Goal: Task Accomplishment & Management: Manage account settings

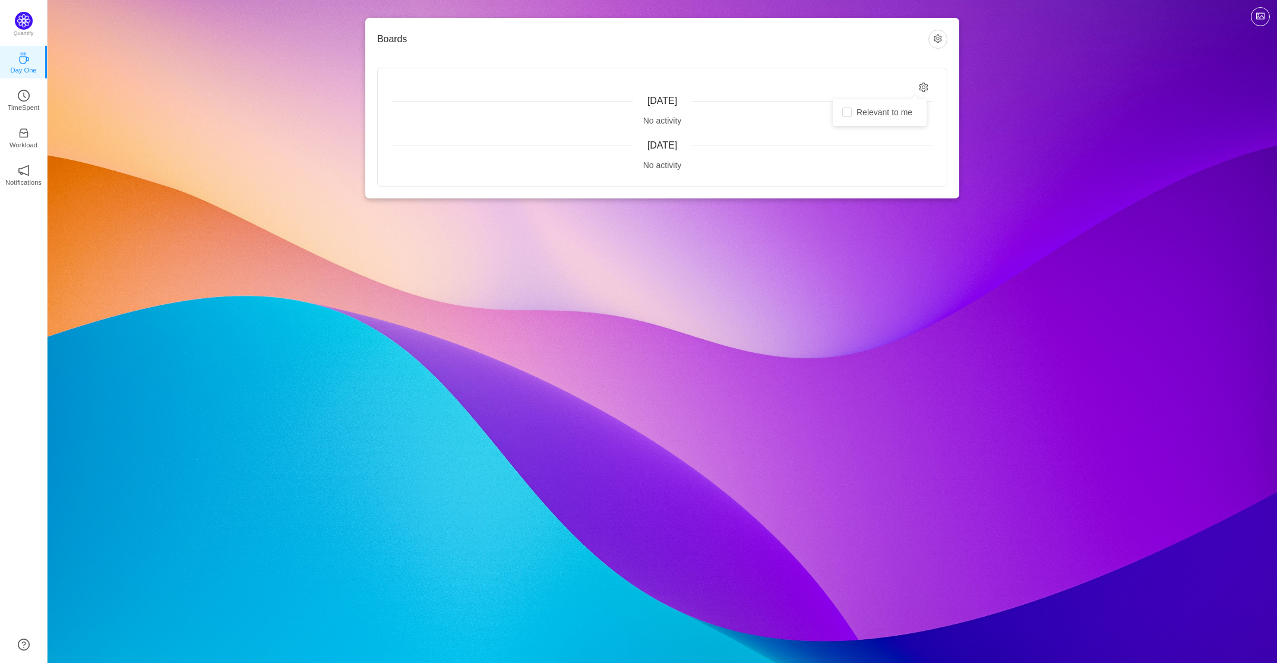
click at [928, 89] on icon "icon: setting" at bounding box center [924, 88] width 10 height 10
click at [921, 88] on icon "icon: setting" at bounding box center [924, 88] width 10 height 10
click at [909, 109] on span "Relevant to me" at bounding box center [884, 113] width 65 height 10
click at [852, 109] on input "Relevant to me" at bounding box center [847, 113] width 10 height 10
click at [909, 109] on span "Relevant to me" at bounding box center [884, 113] width 65 height 10
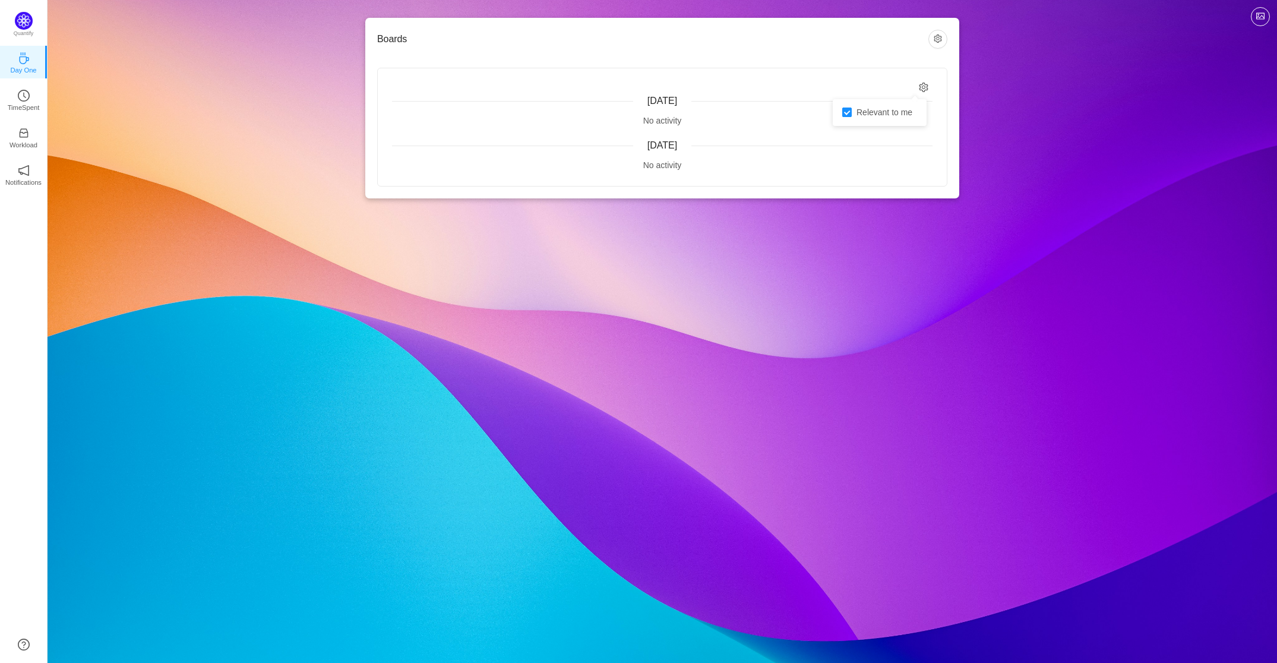
click at [852, 109] on input "Relevant to me" at bounding box center [847, 113] width 10 height 10
checkbox input "false"
click at [946, 37] on button "button" at bounding box center [937, 39] width 19 height 19
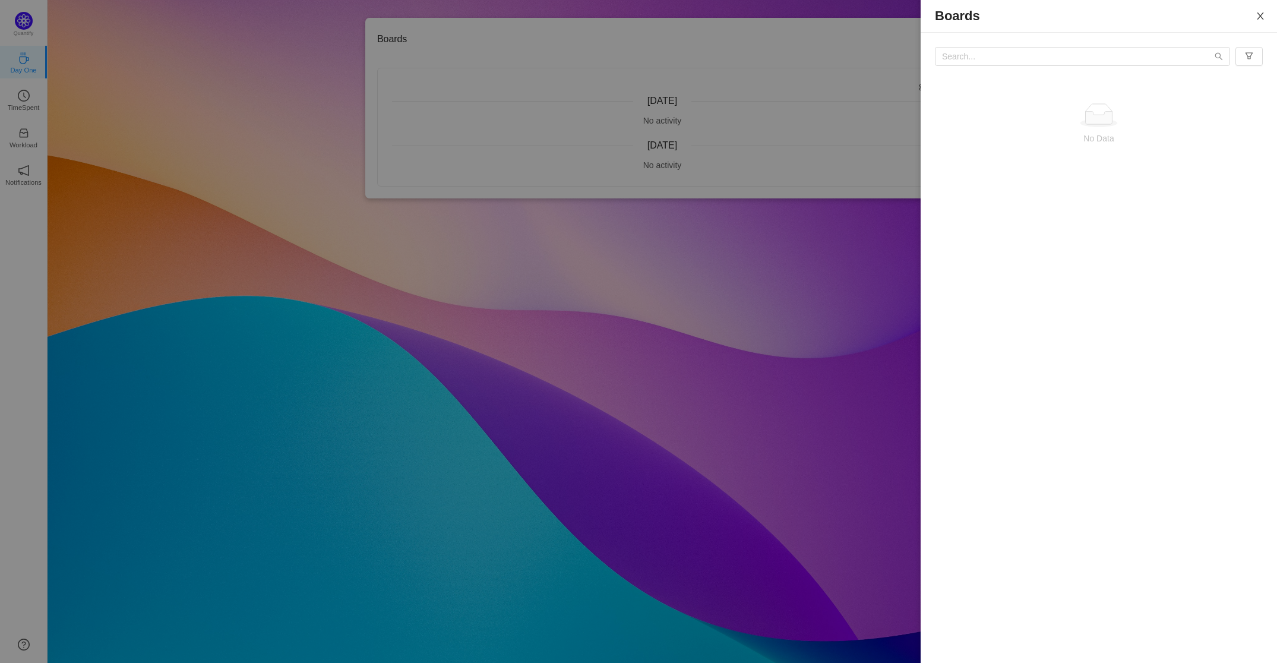
click at [1263, 17] on icon "icon: close" at bounding box center [1261, 16] width 10 height 10
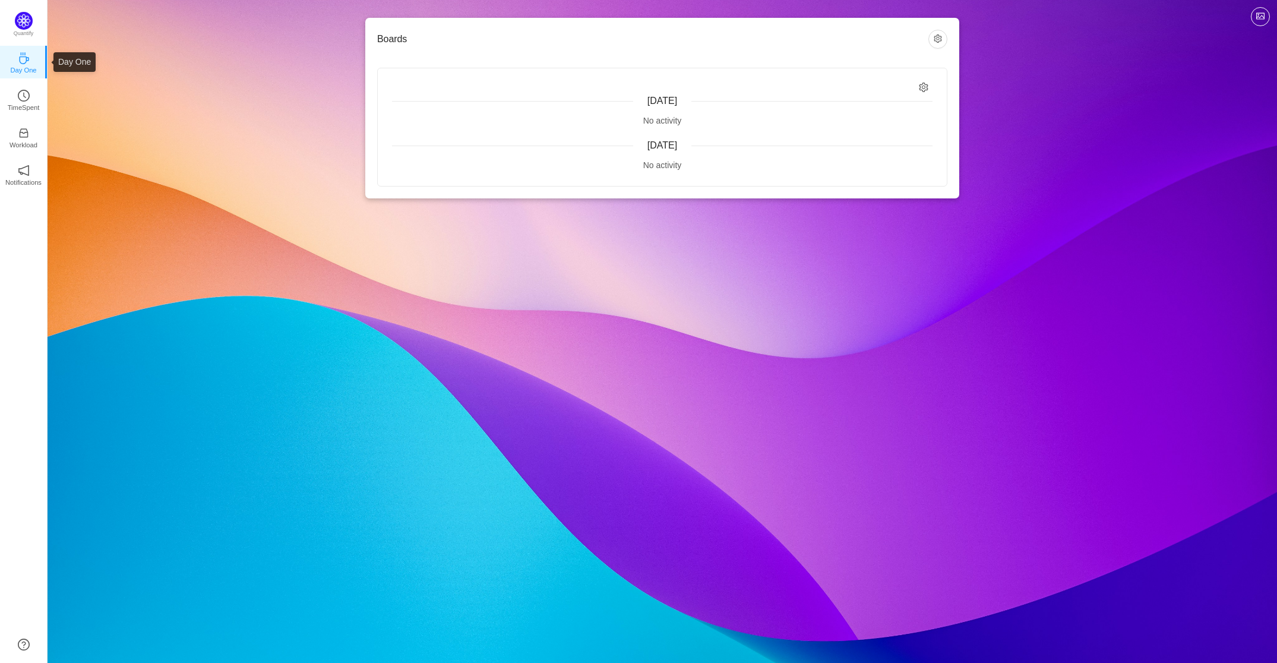
click at [22, 64] on icon "icon: coffee" at bounding box center [24, 58] width 10 height 12
click at [27, 65] on p "Day One" at bounding box center [23, 70] width 26 height 11
click at [30, 93] on link "TimeSpent" at bounding box center [24, 99] width 12 height 12
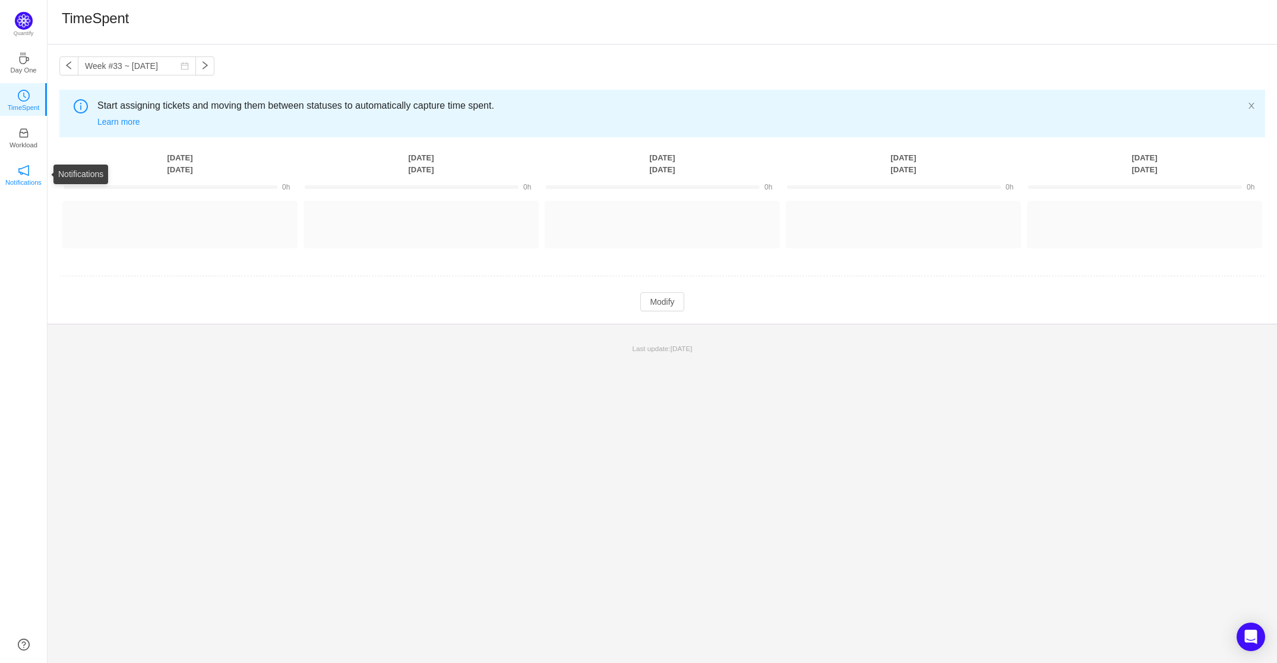
click at [27, 180] on p "Notifications" at bounding box center [23, 182] width 36 height 11
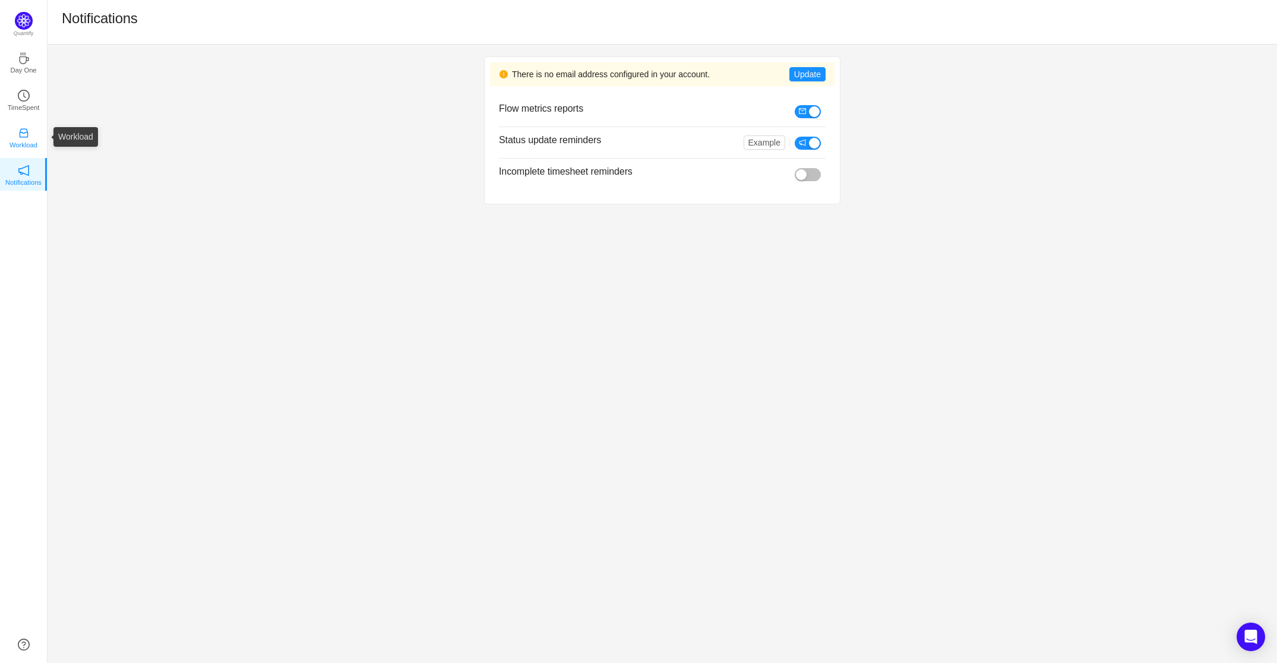
click at [23, 135] on icon "icon: inbox" at bounding box center [24, 133] width 12 height 12
